Goal: Navigation & Orientation: Find specific page/section

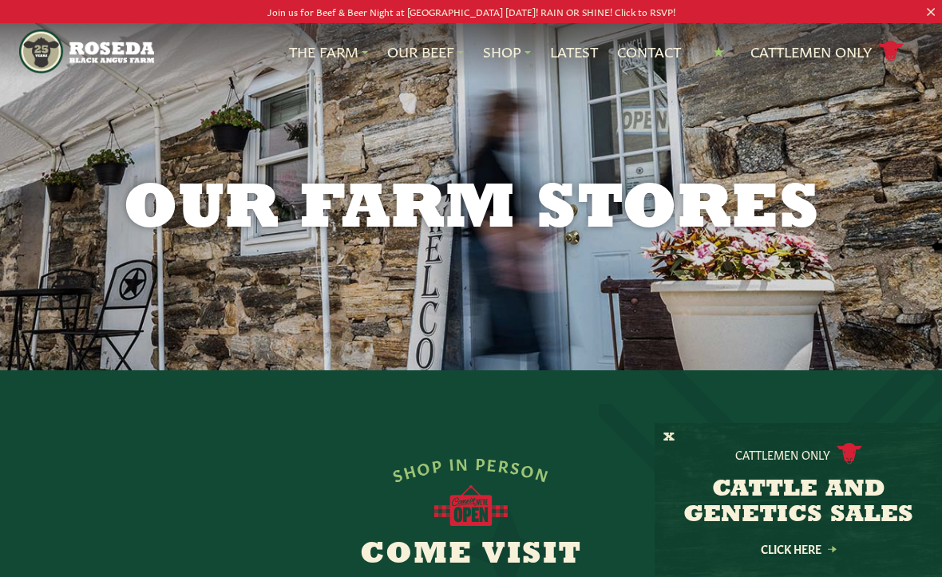
click at [680, 437] on div "Cattlemen Only CATTLE AND GENETICS SALES Click Here" at bounding box center [799, 500] width 288 height 154
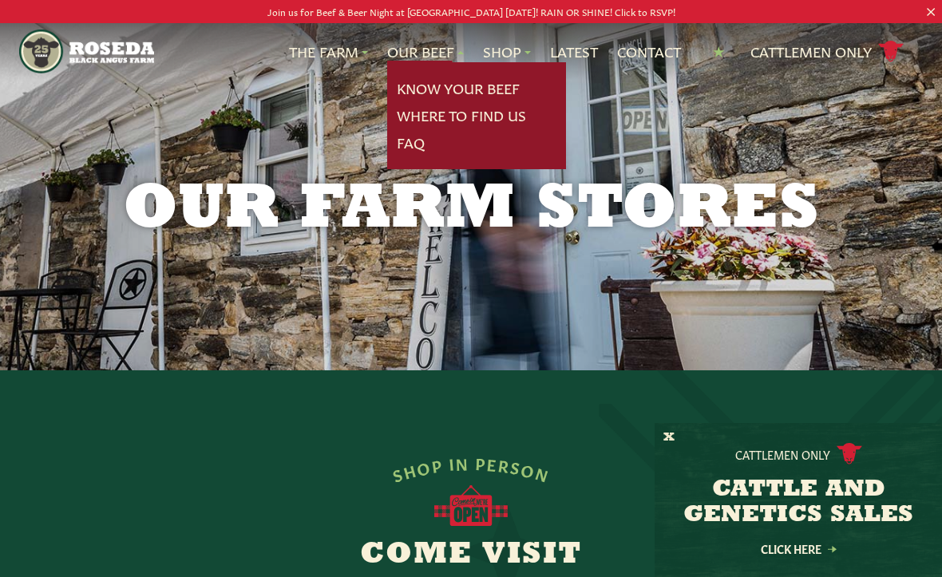
click at [491, 88] on link "Know Your Beef" at bounding box center [458, 88] width 123 height 21
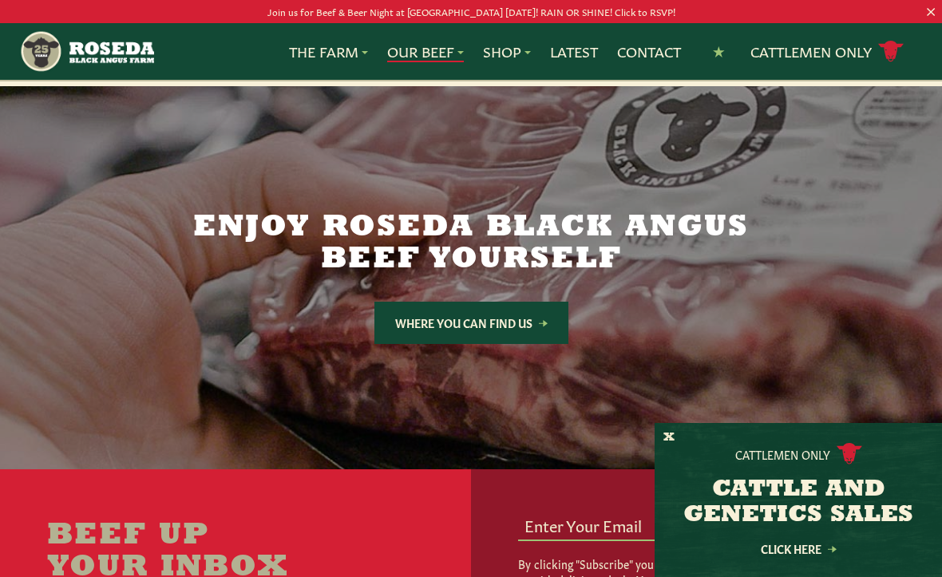
scroll to position [2469, 0]
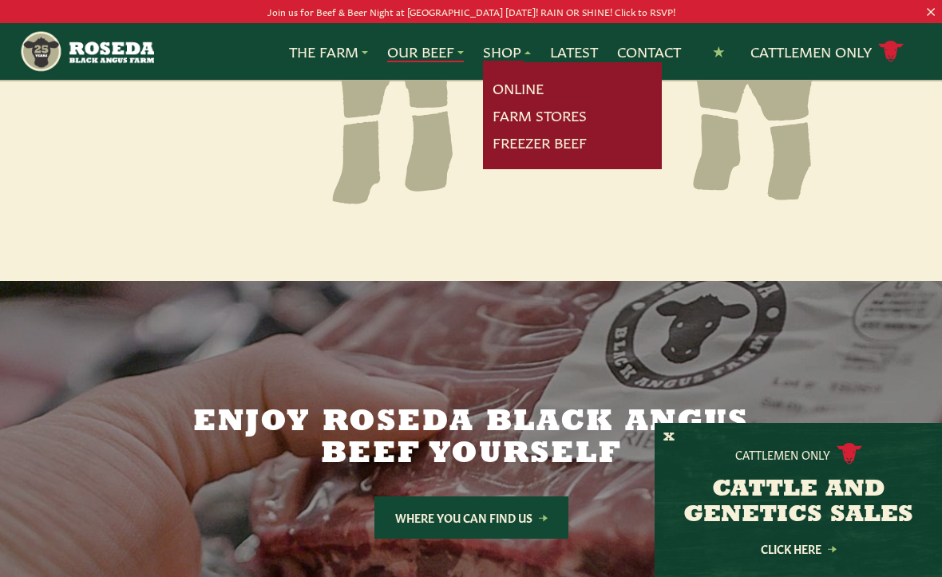
click at [522, 81] on link "Online" at bounding box center [518, 88] width 51 height 21
click at [555, 113] on link "Farm Stores" at bounding box center [540, 115] width 94 height 21
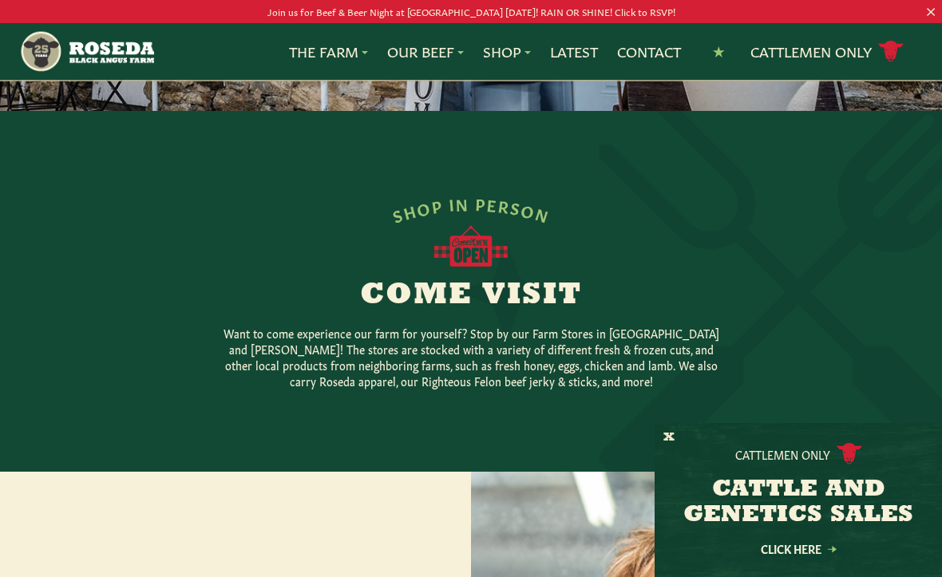
scroll to position [242, 0]
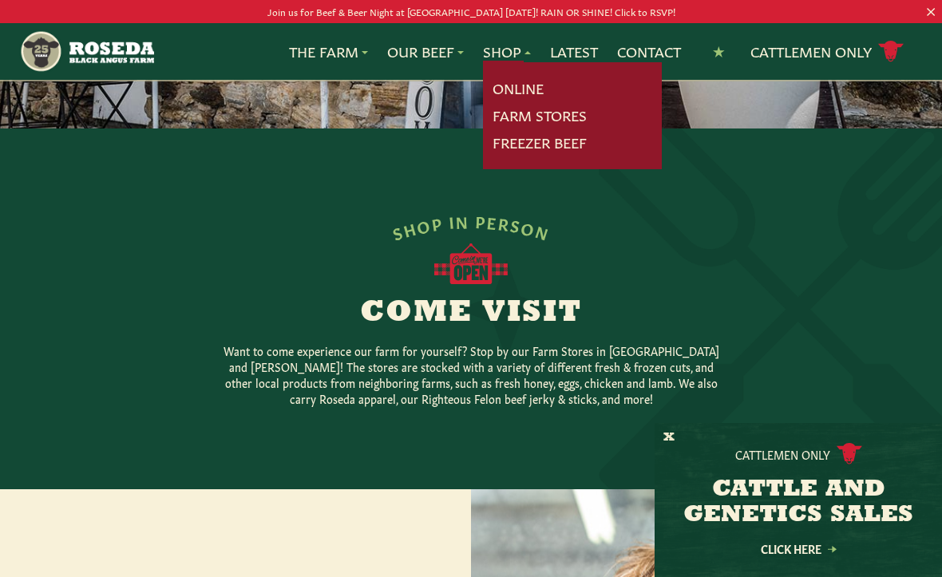
click at [566, 137] on link "Freezer Beef" at bounding box center [540, 143] width 94 height 21
click at [562, 112] on link "Farm Stores" at bounding box center [540, 115] width 94 height 21
click at [524, 85] on link "Online" at bounding box center [518, 88] width 51 height 21
